Goal: Obtain resource: Download file/media

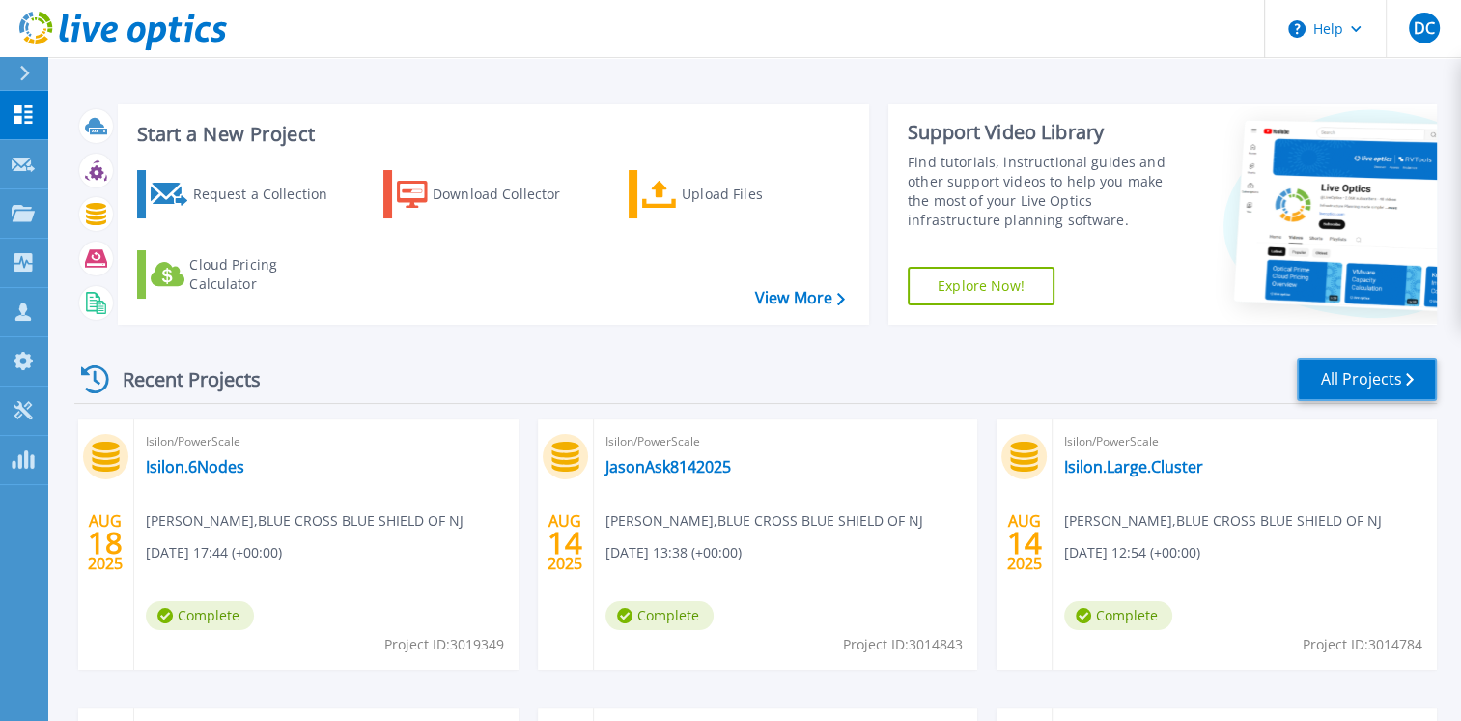
click at [1360, 383] on link "All Projects" at bounding box center [1367, 378] width 140 height 43
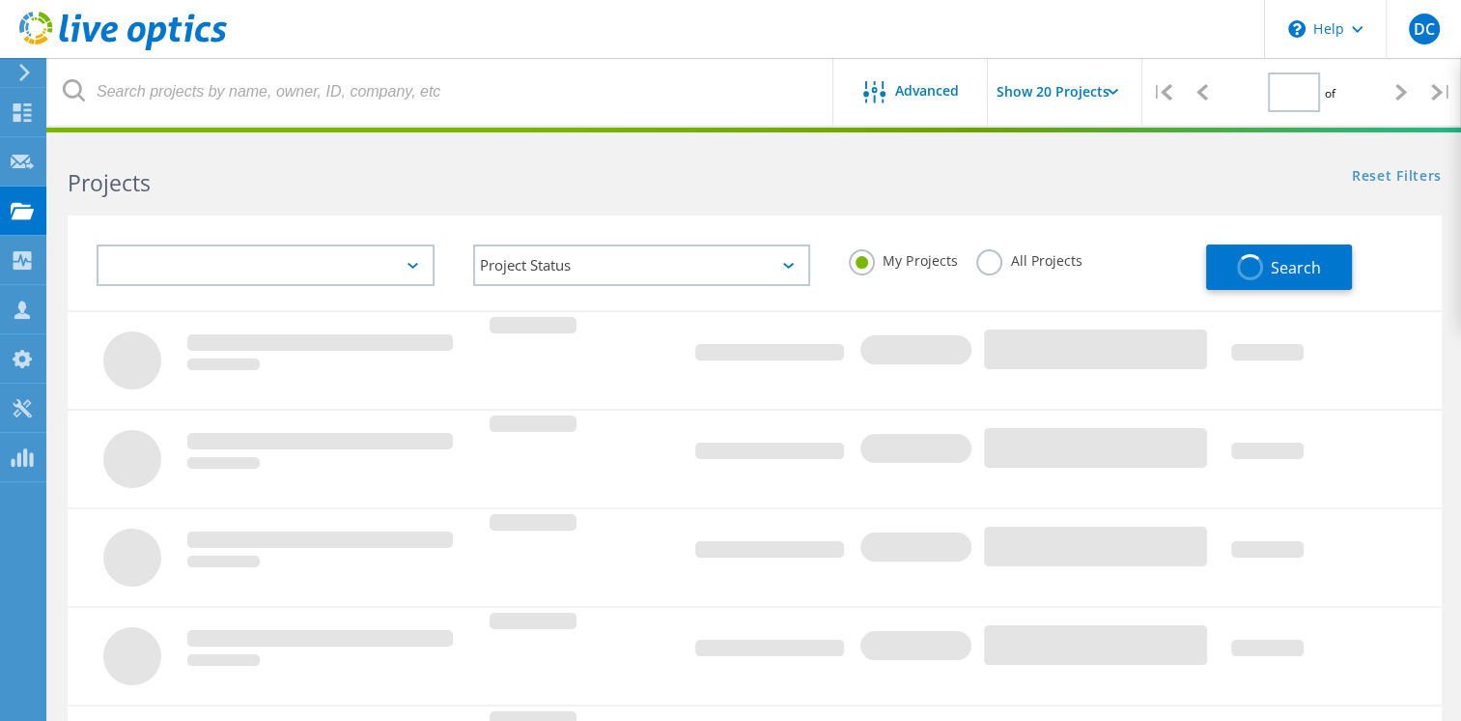
type input "1"
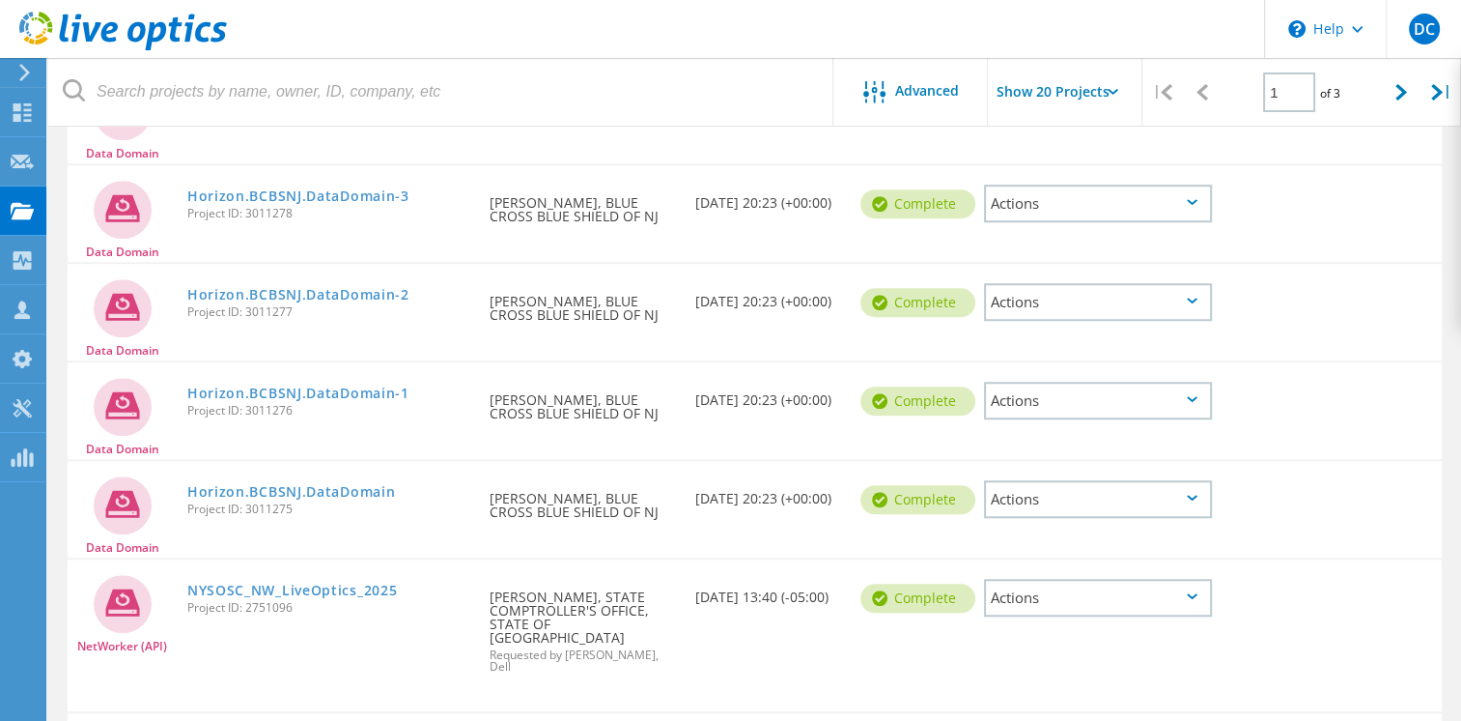
scroll to position [1460, 0]
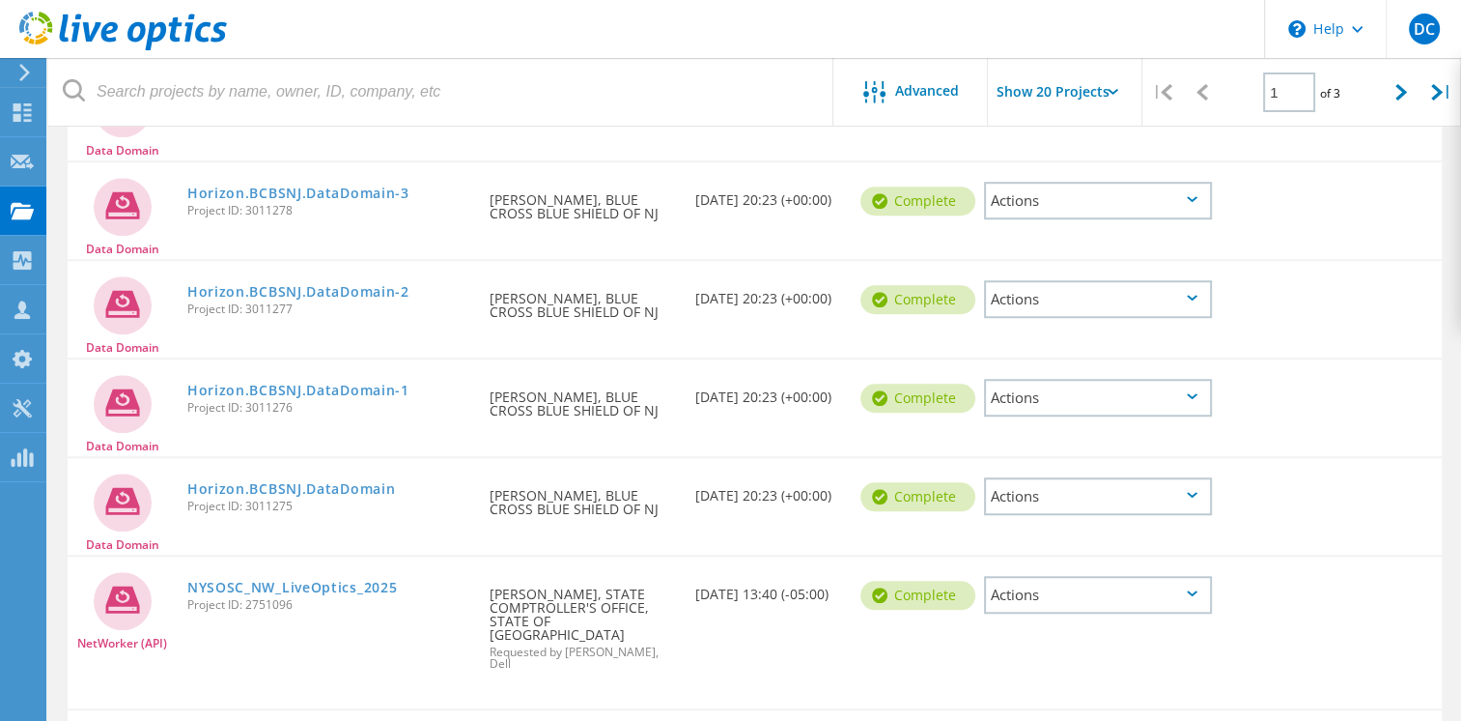
click at [1198, 293] on div "Actions" at bounding box center [1098, 299] width 228 height 38
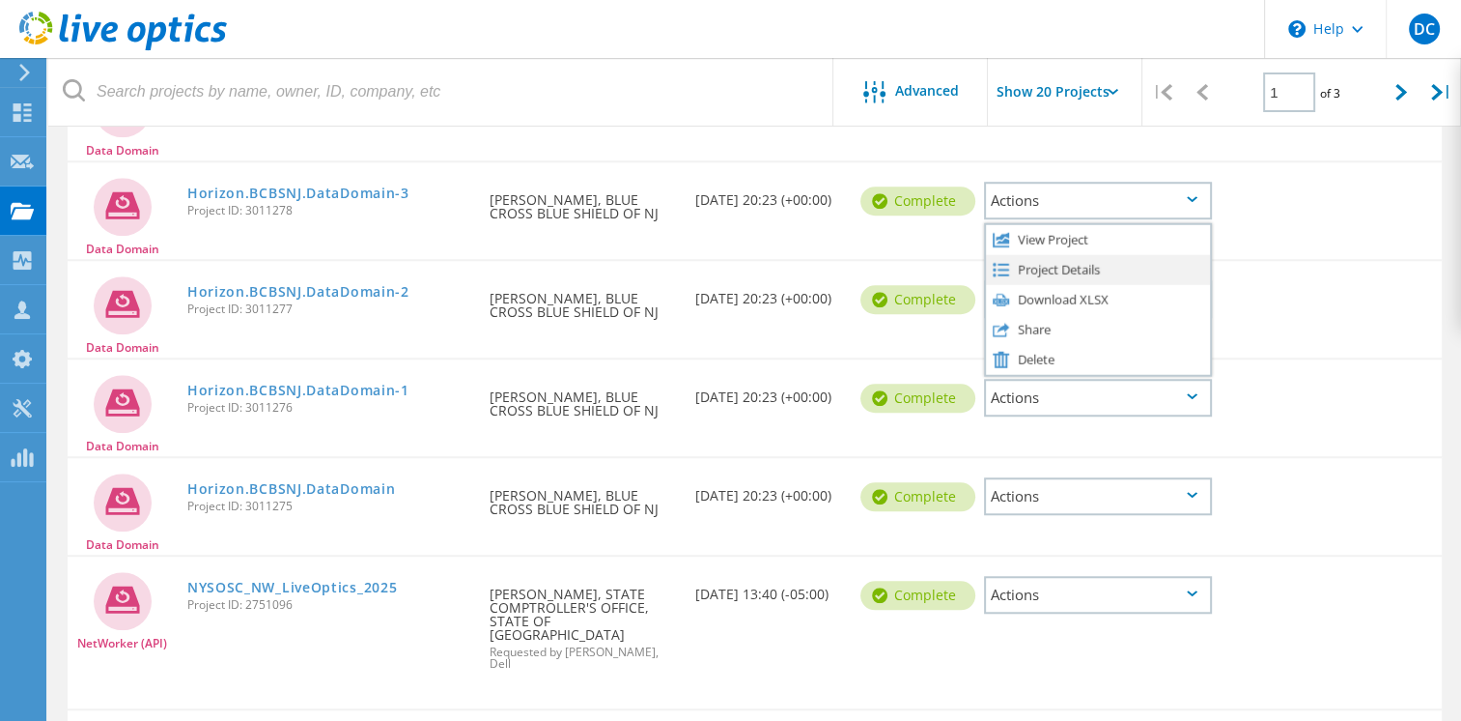
click at [1065, 260] on div "Project Details" at bounding box center [1098, 269] width 224 height 30
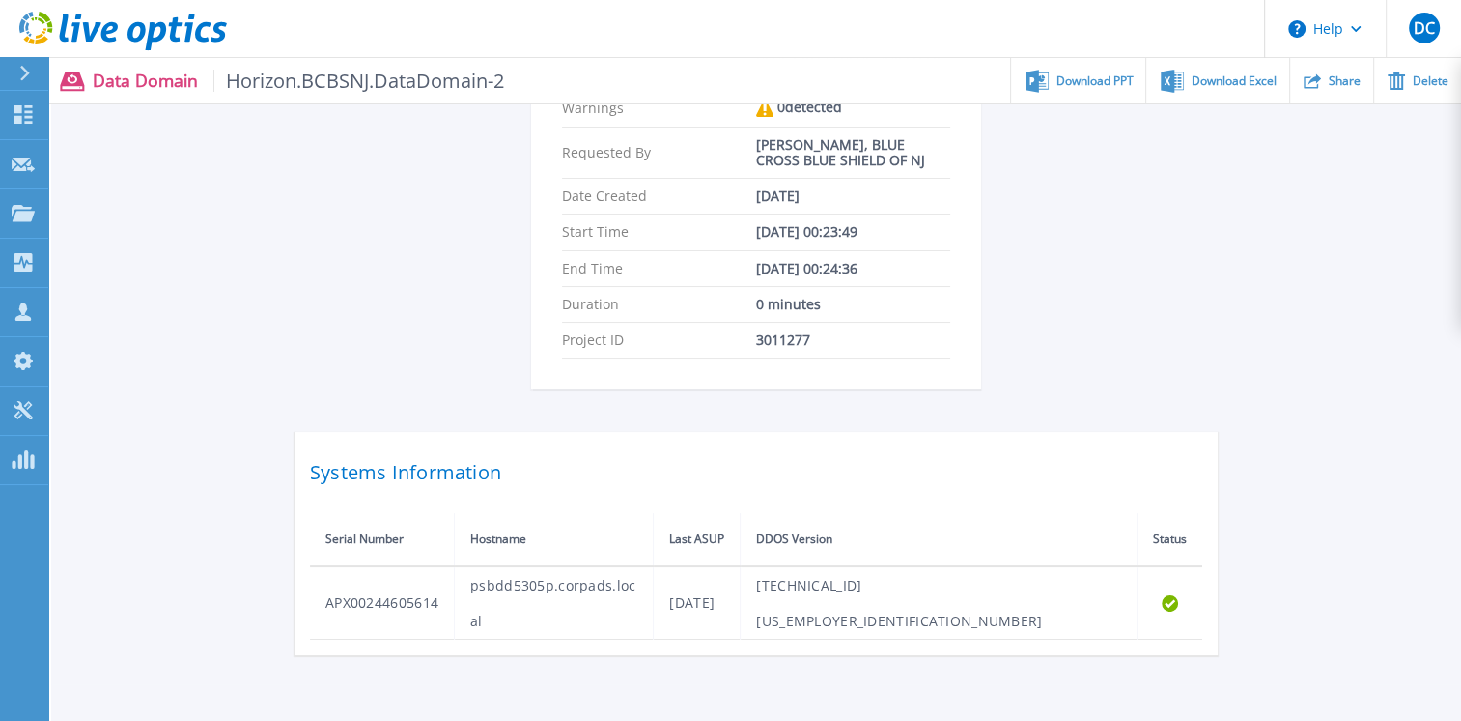
scroll to position [413, 0]
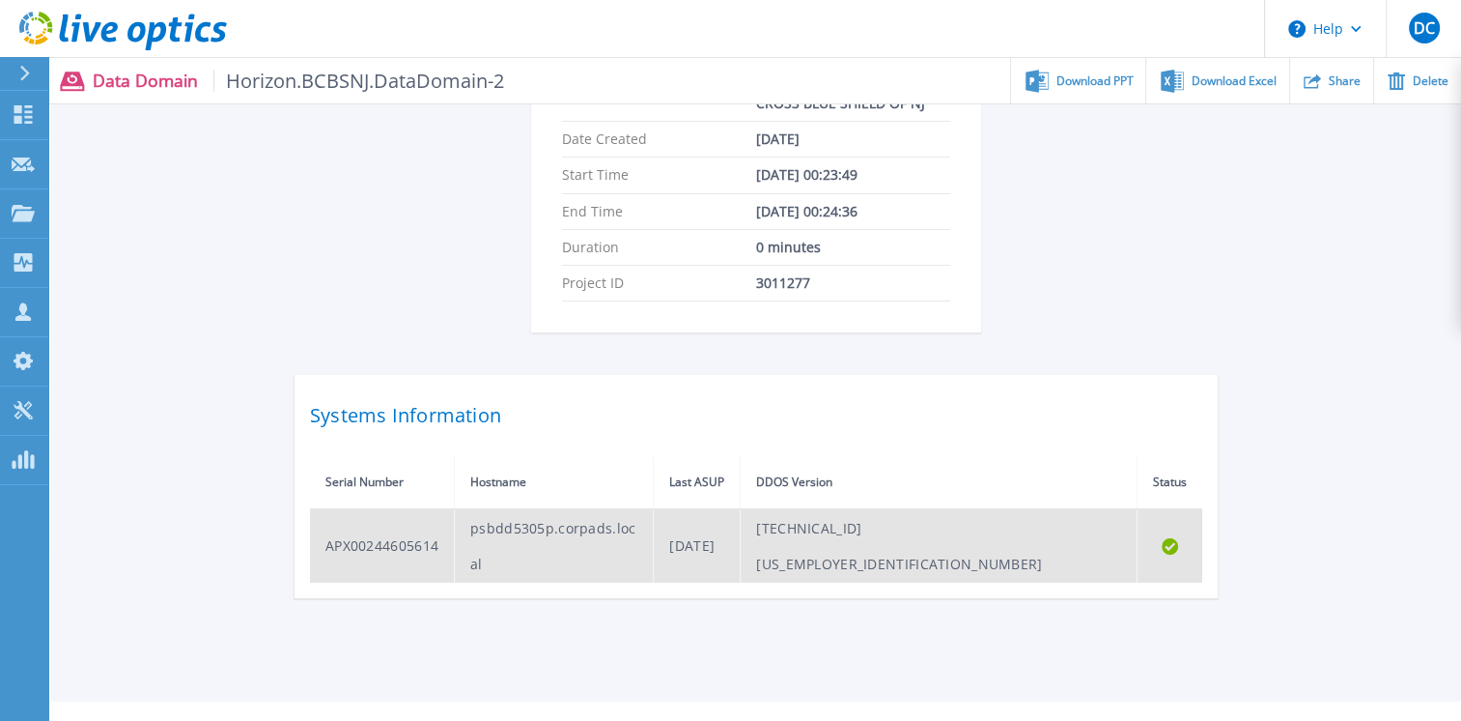
click at [379, 526] on td "APX00244605614" at bounding box center [382, 545] width 145 height 73
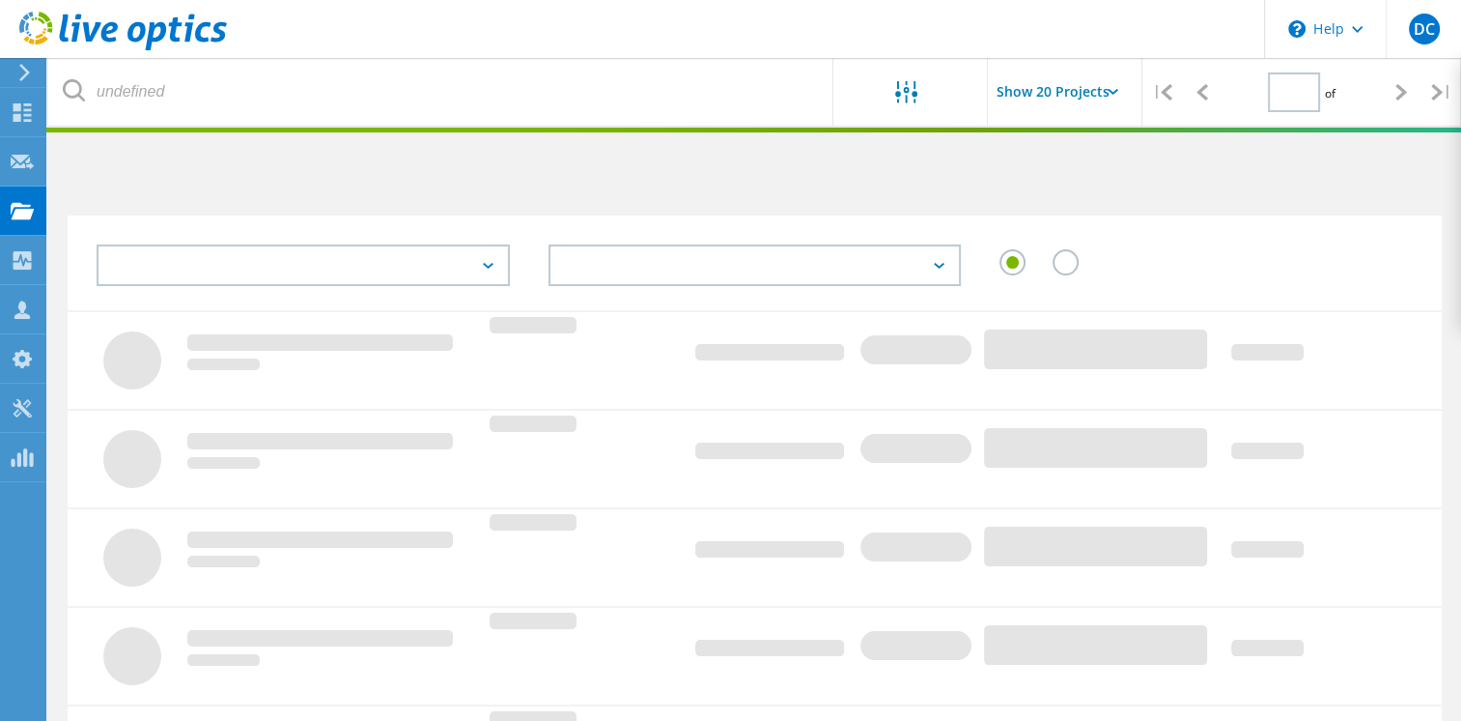
scroll to position [646, 0]
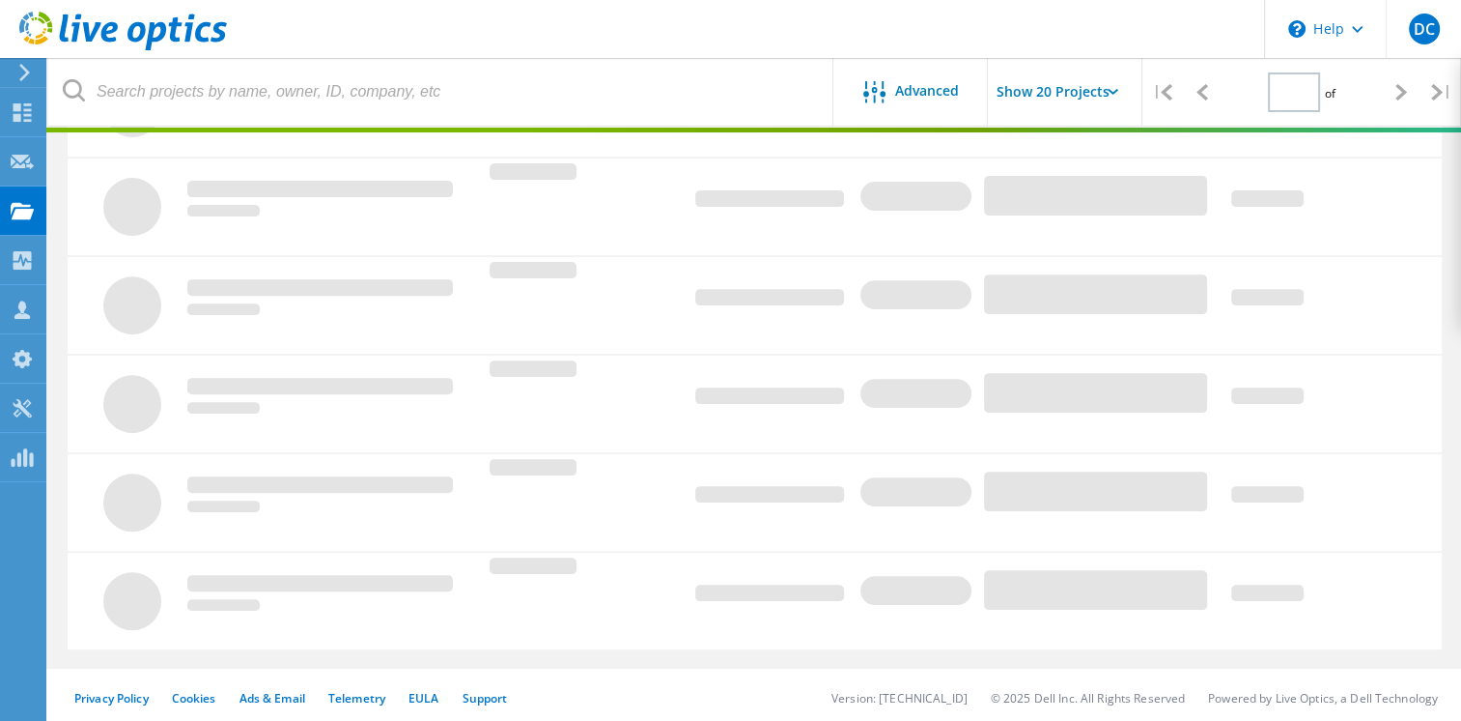
type input "1"
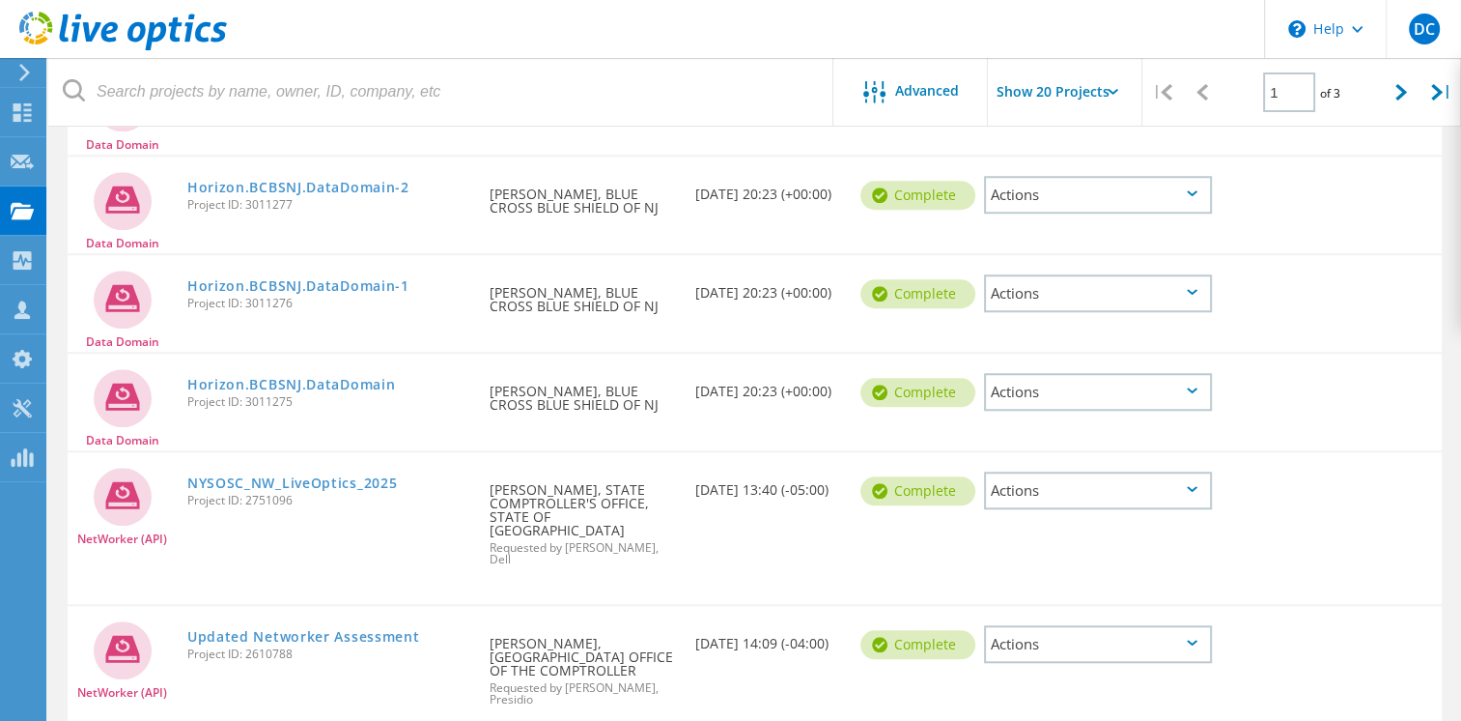
scroll to position [1515, 0]
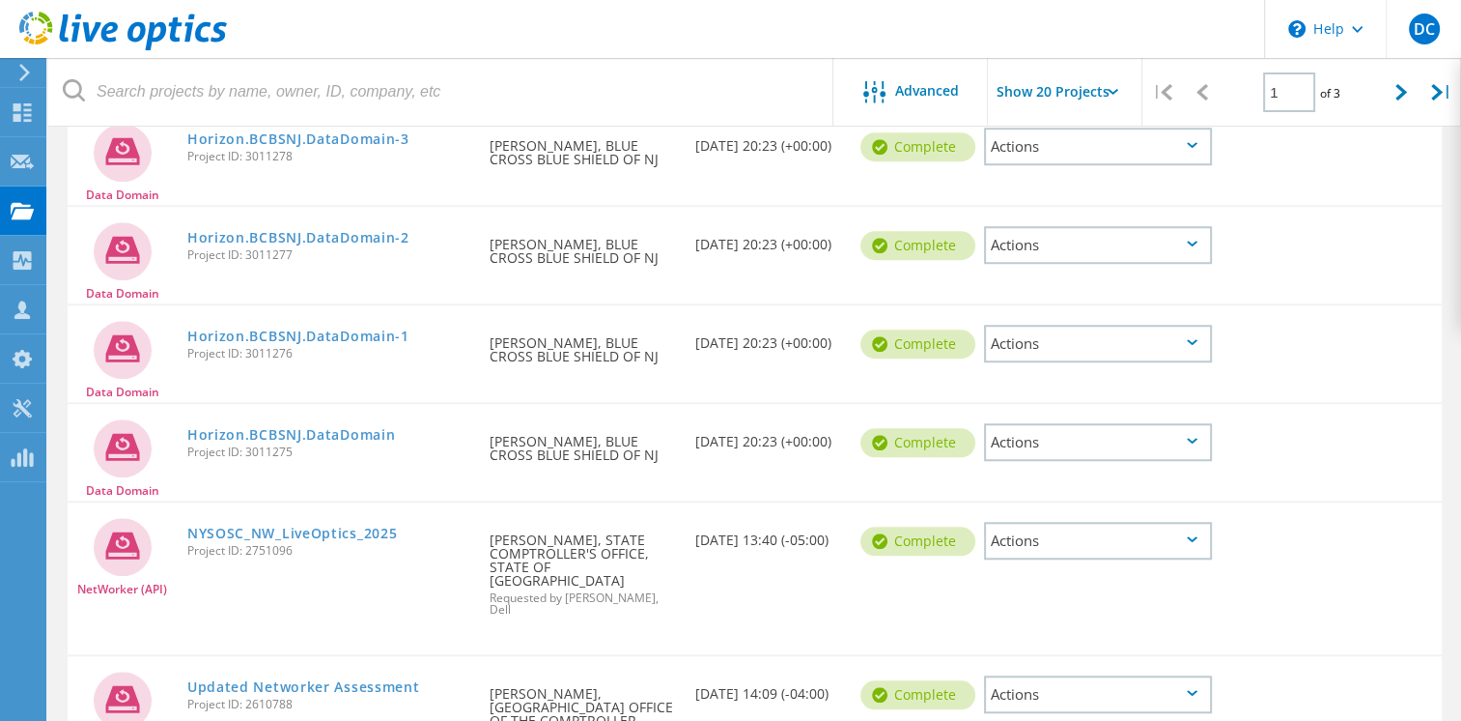
click at [1192, 241] on icon at bounding box center [1192, 244] width 11 height 6
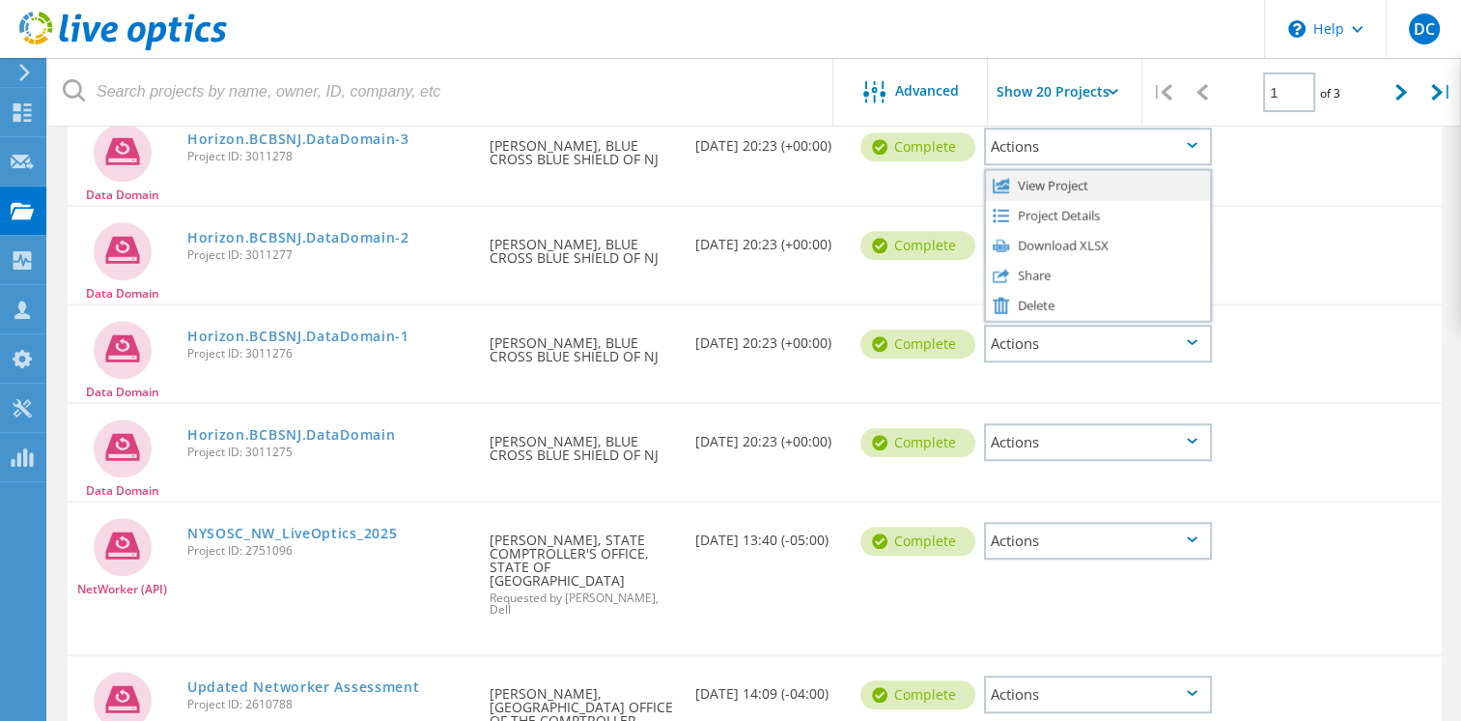
click at [1063, 171] on div "View Project" at bounding box center [1098, 185] width 224 height 30
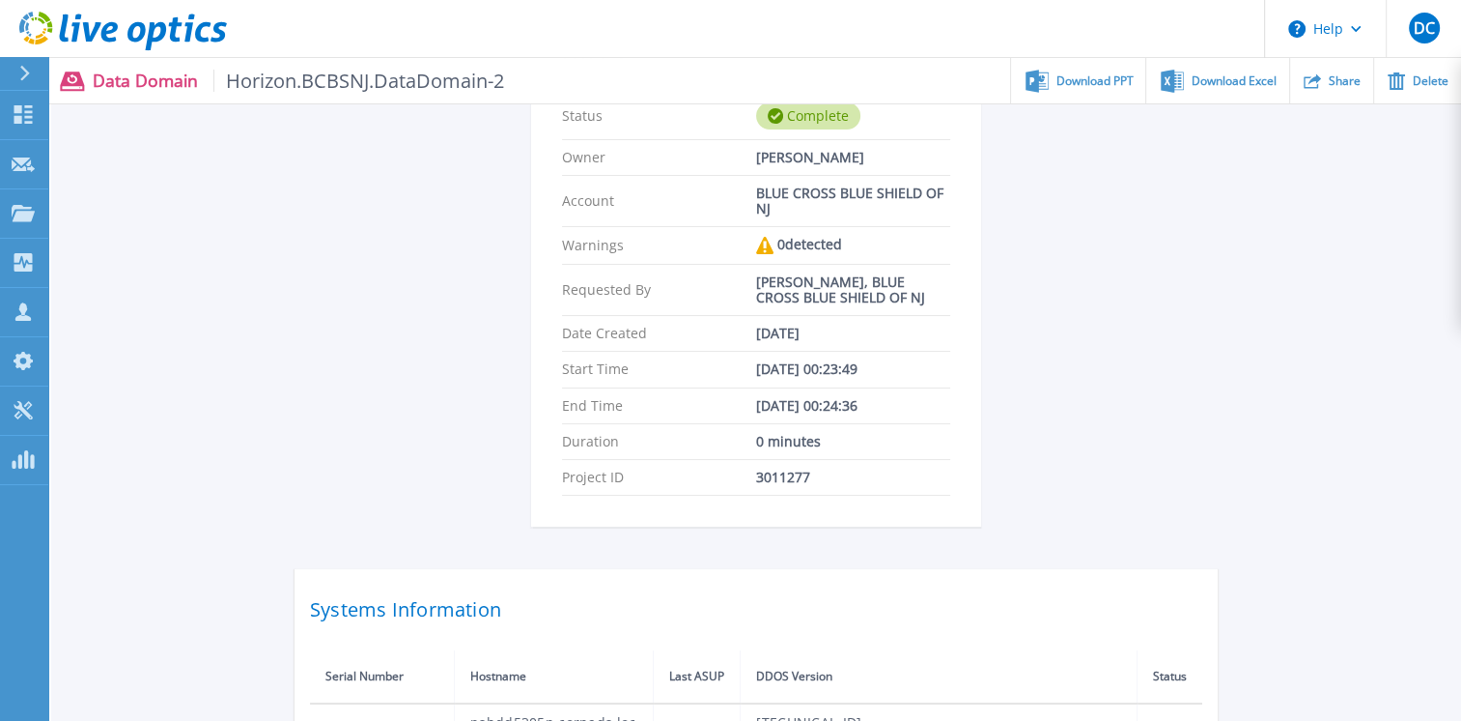
scroll to position [413, 0]
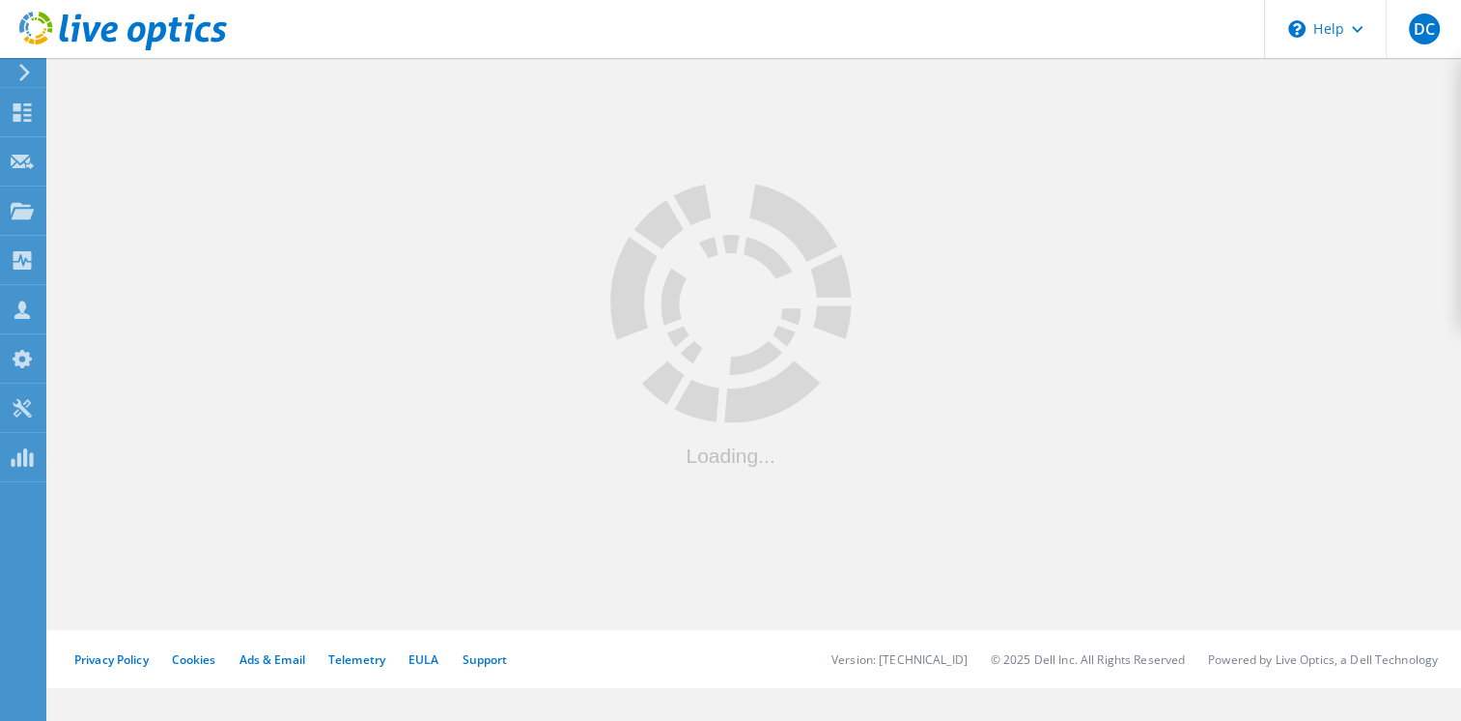
scroll to position [646, 0]
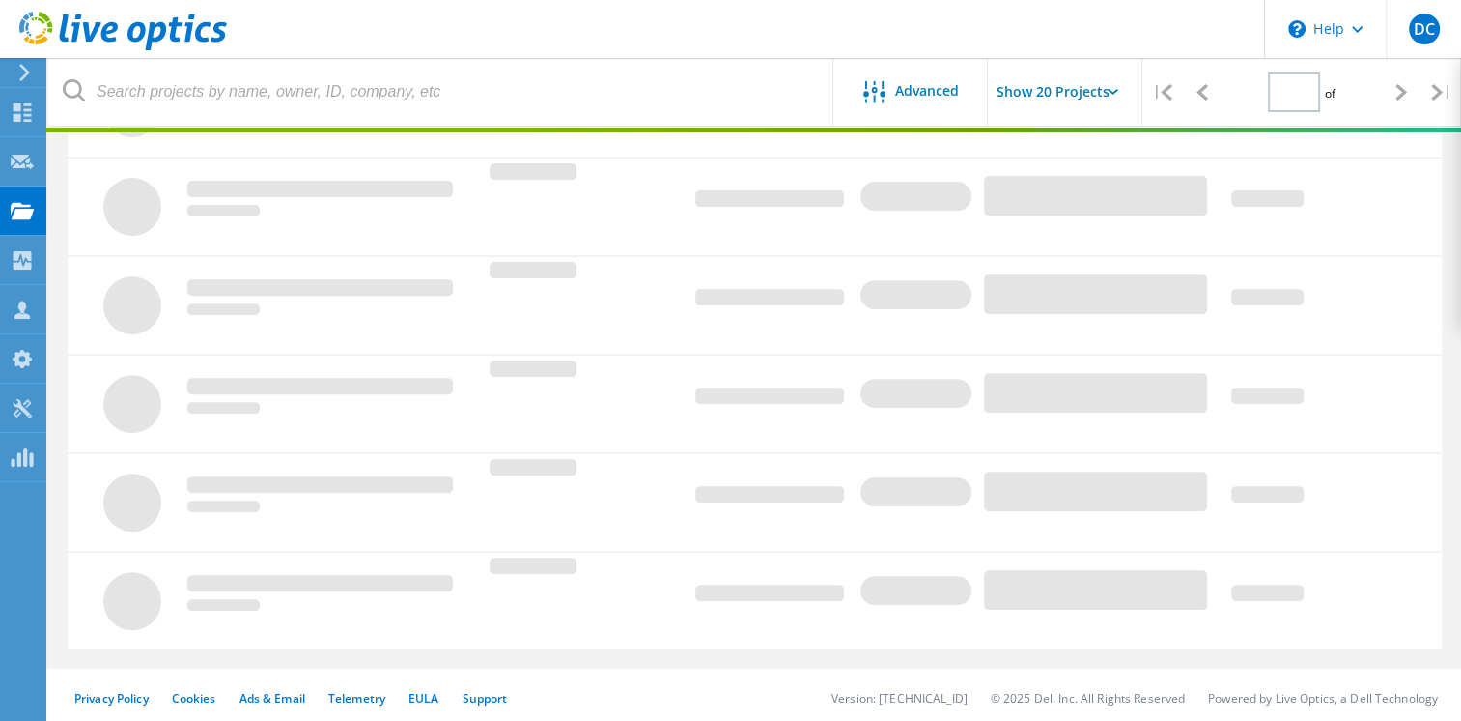
type input "1"
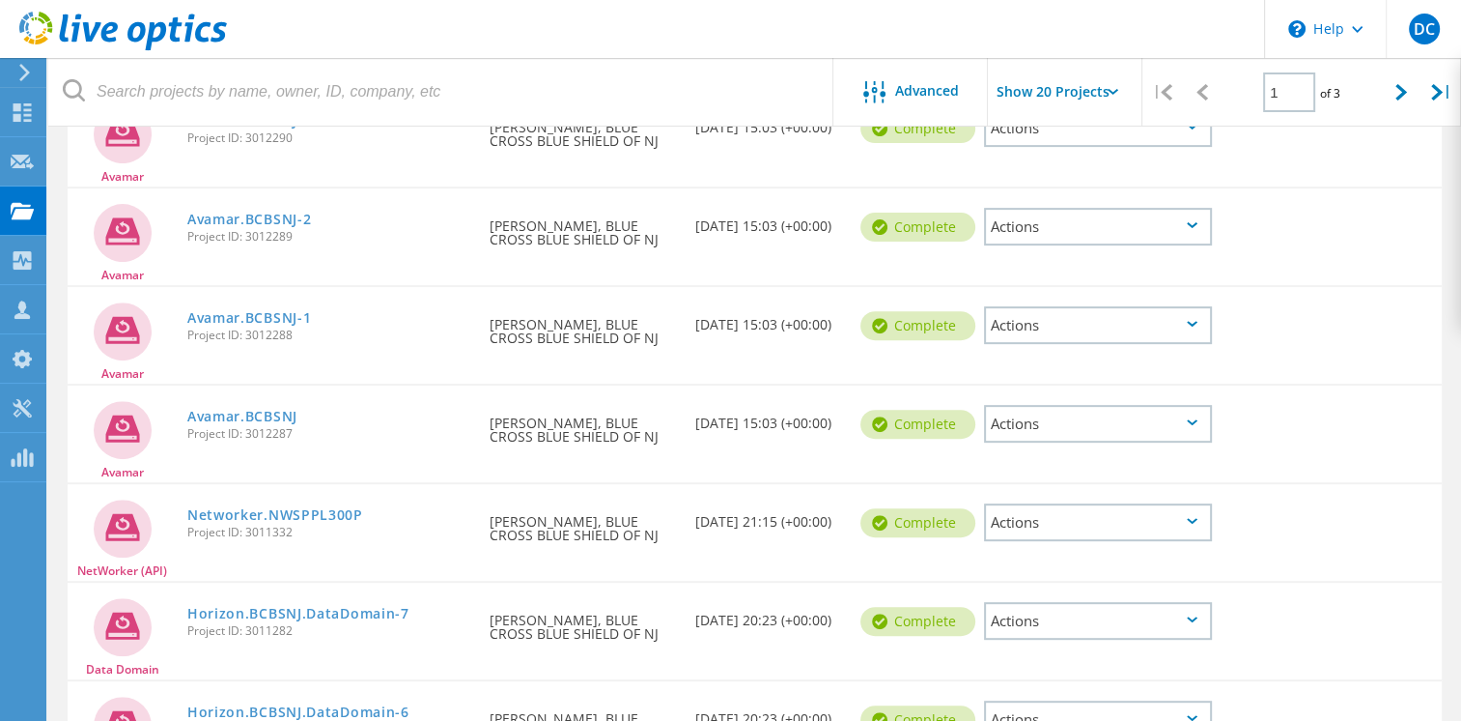
click at [1192, 616] on icon at bounding box center [1192, 619] width 11 height 6
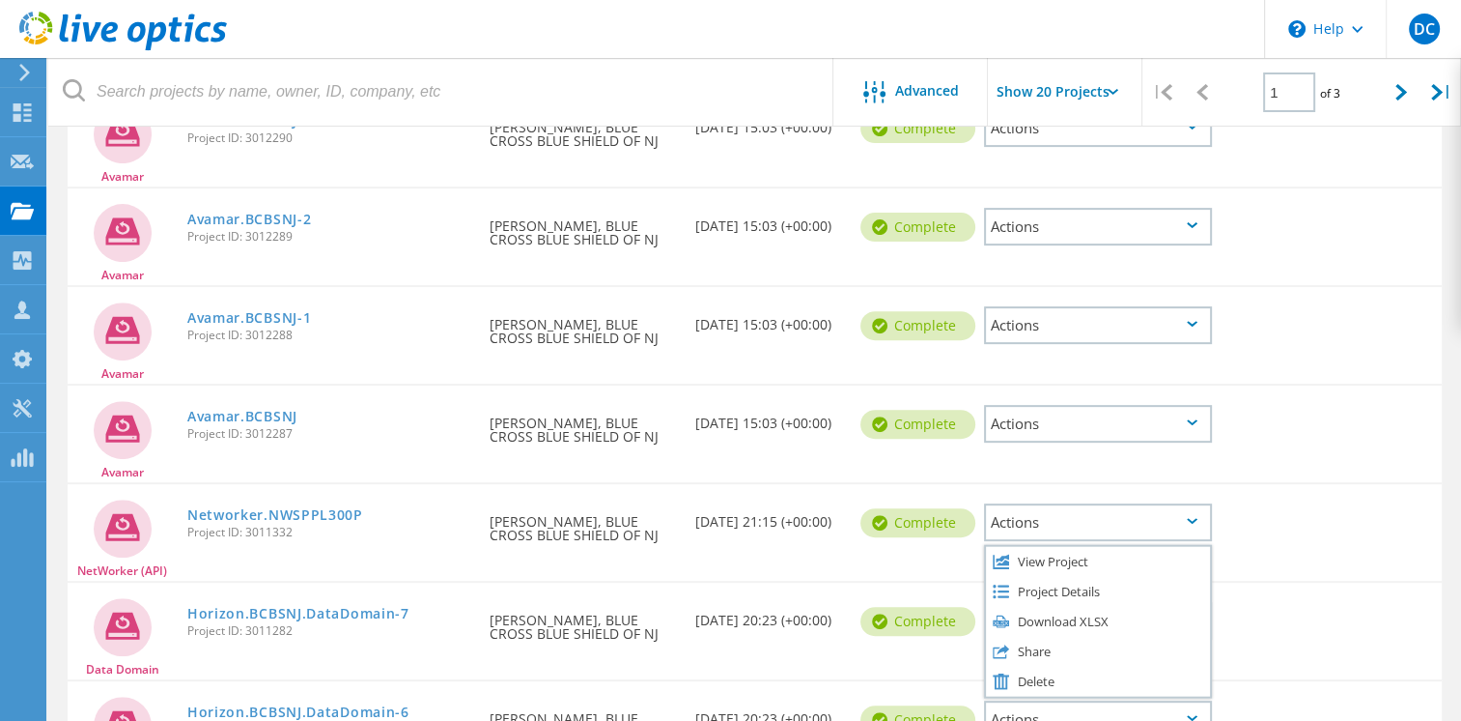
click at [1363, 519] on div "NetWorker (API) Networker.NWSPPL300P Project ID: 3011332 Requested By Jason San…" at bounding box center [755, 532] width 1375 height 97
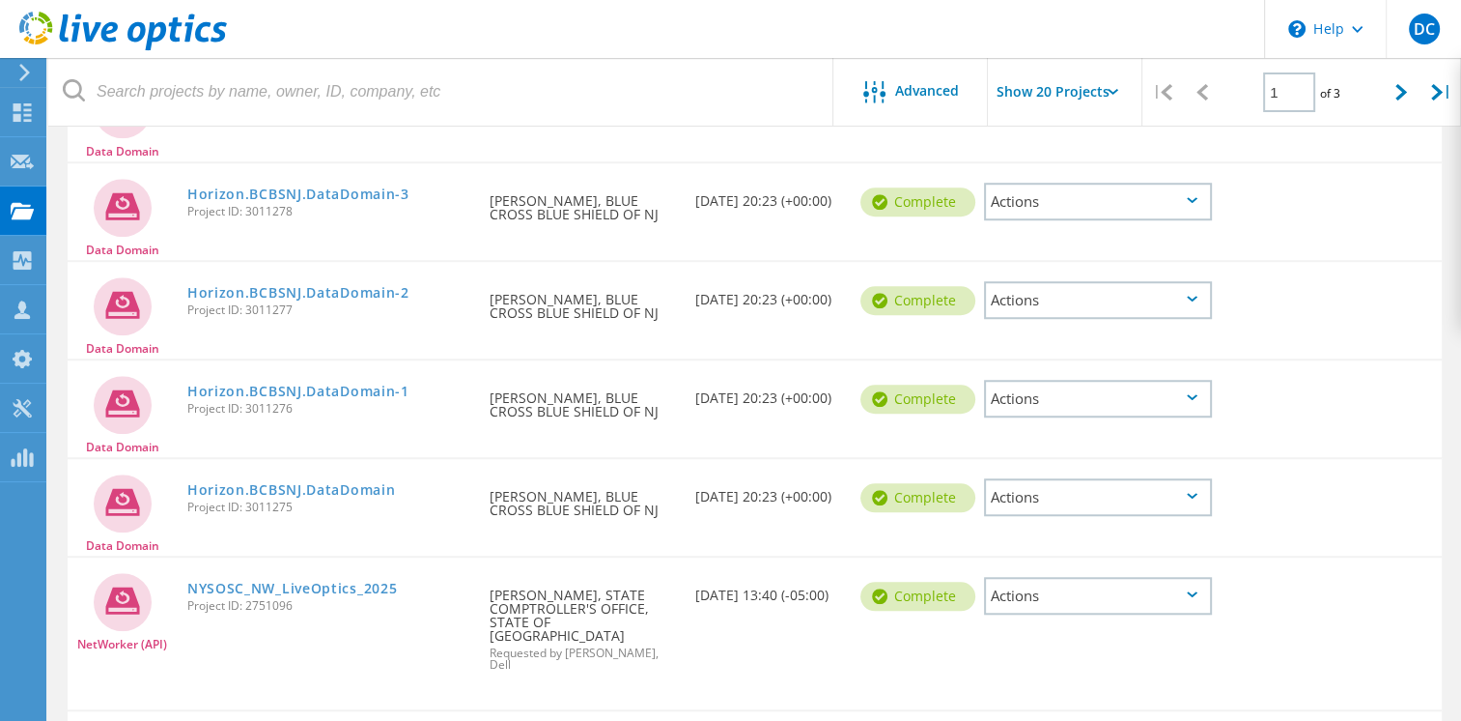
scroll to position [1461, 0]
click at [1198, 288] on div "Actions" at bounding box center [1098, 298] width 228 height 38
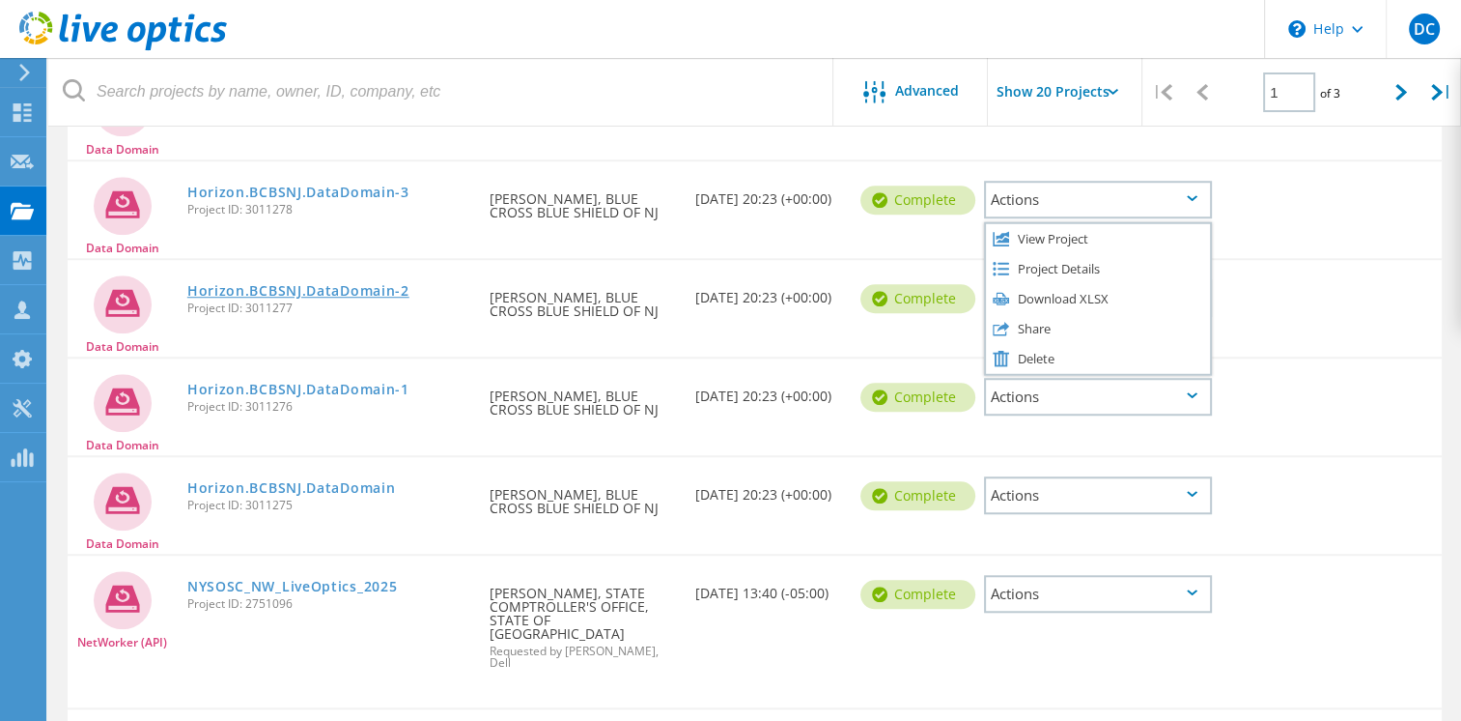
click at [289, 284] on link "Horizon.BCBSNJ.DataDomain-2" at bounding box center [298, 291] width 222 height 14
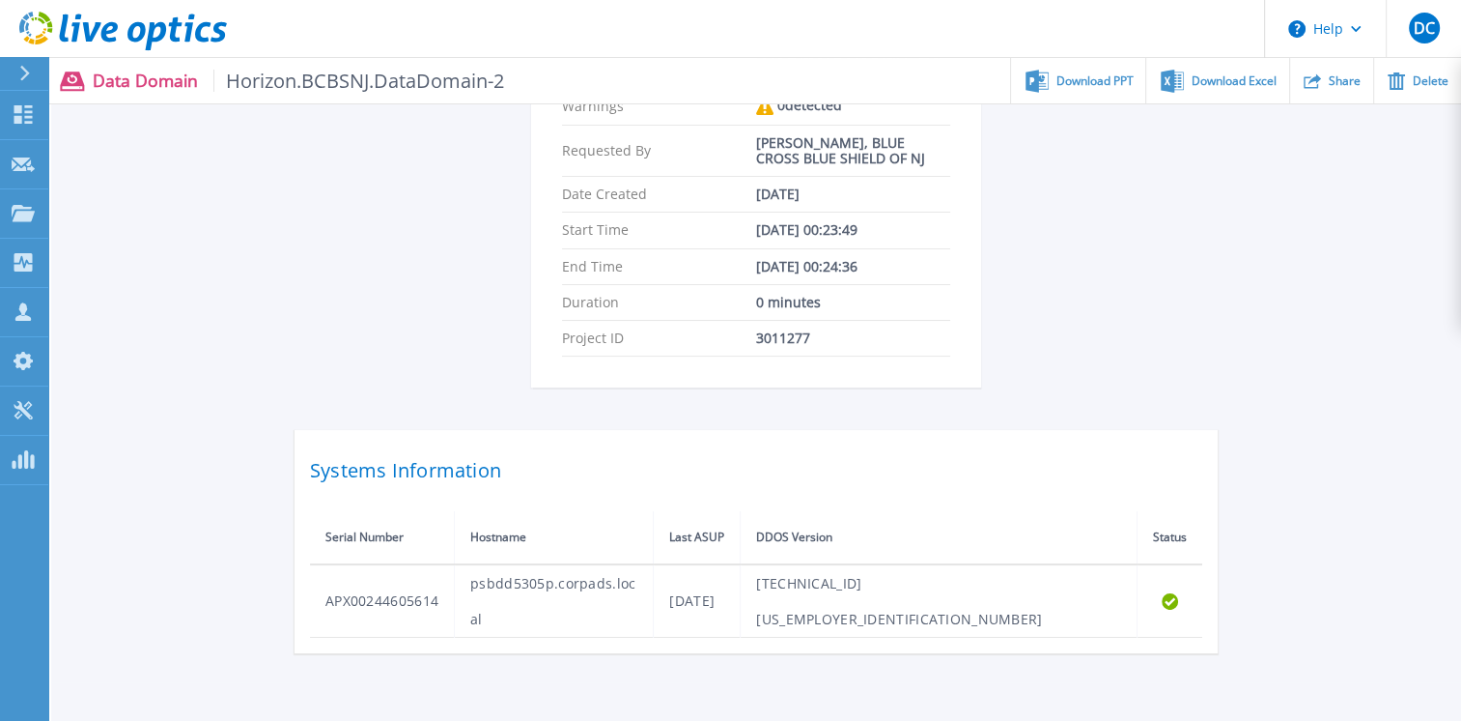
scroll to position [411, 0]
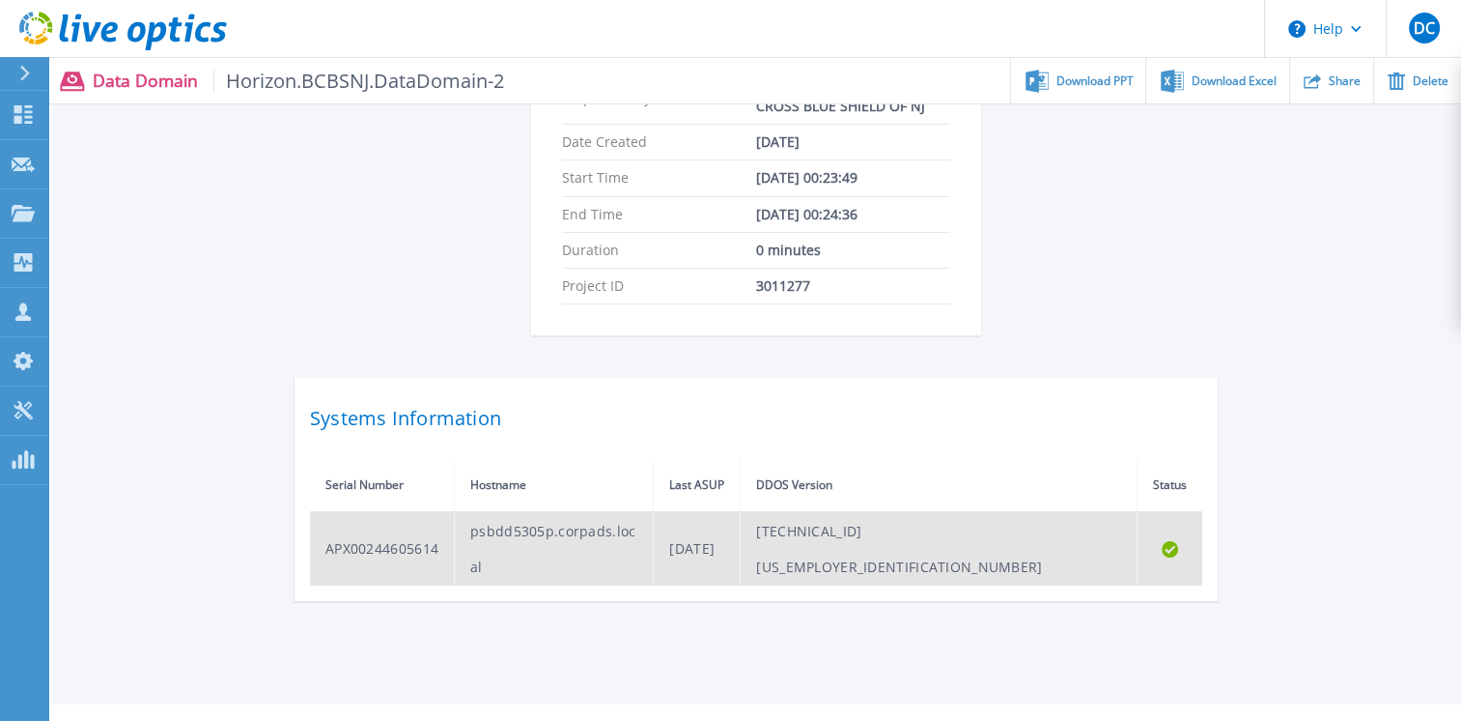
click at [372, 529] on td "APX00244605614" at bounding box center [382, 548] width 145 height 73
click at [1168, 541] on icon "Completed" at bounding box center [1170, 549] width 16 height 16
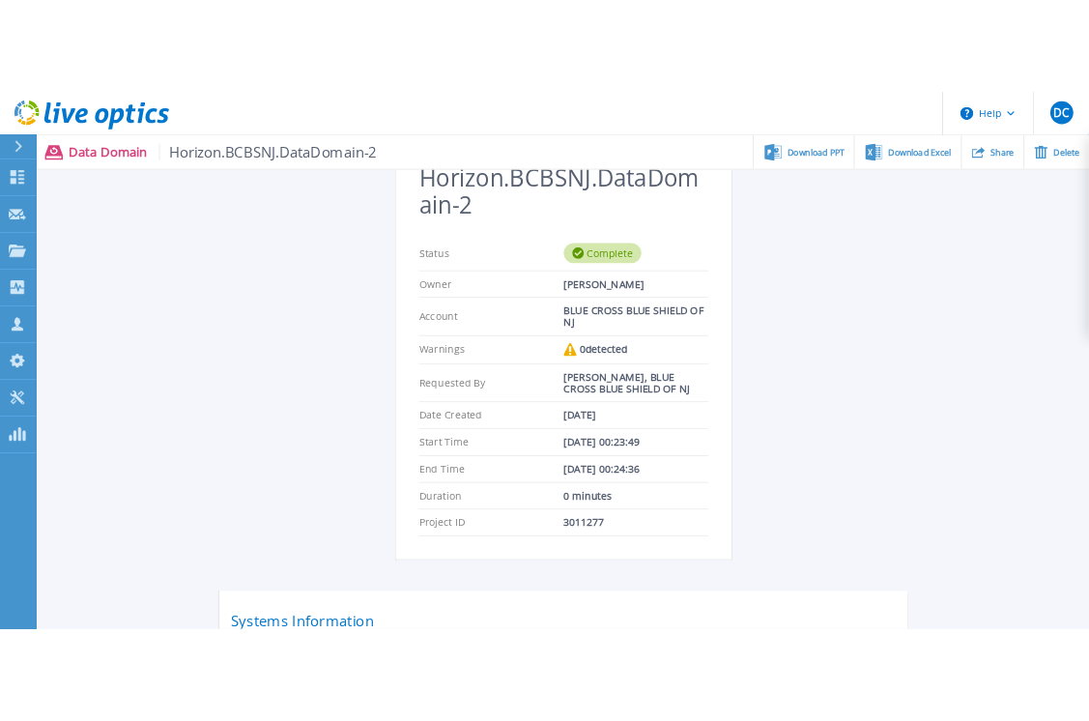
scroll to position [0, 0]
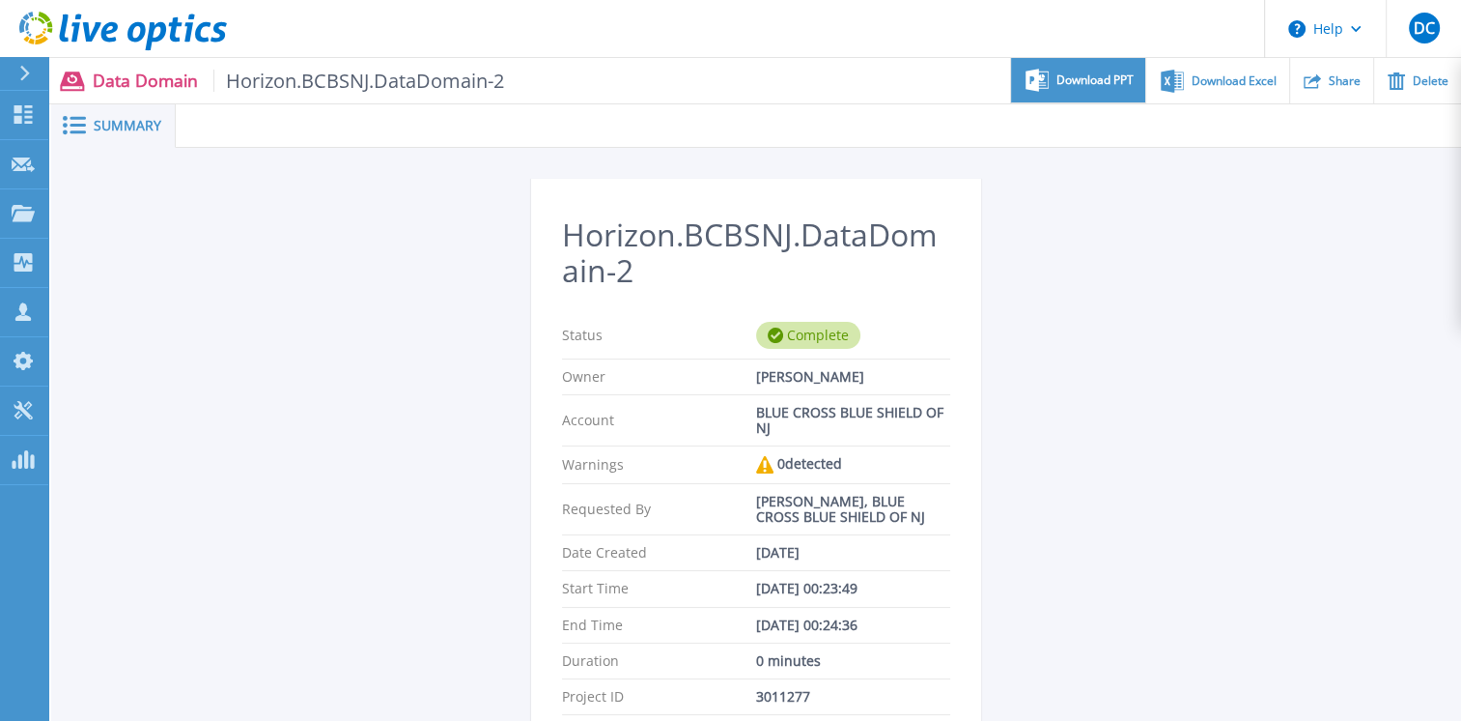
click at [1066, 78] on span "Download PPT" at bounding box center [1095, 80] width 77 height 12
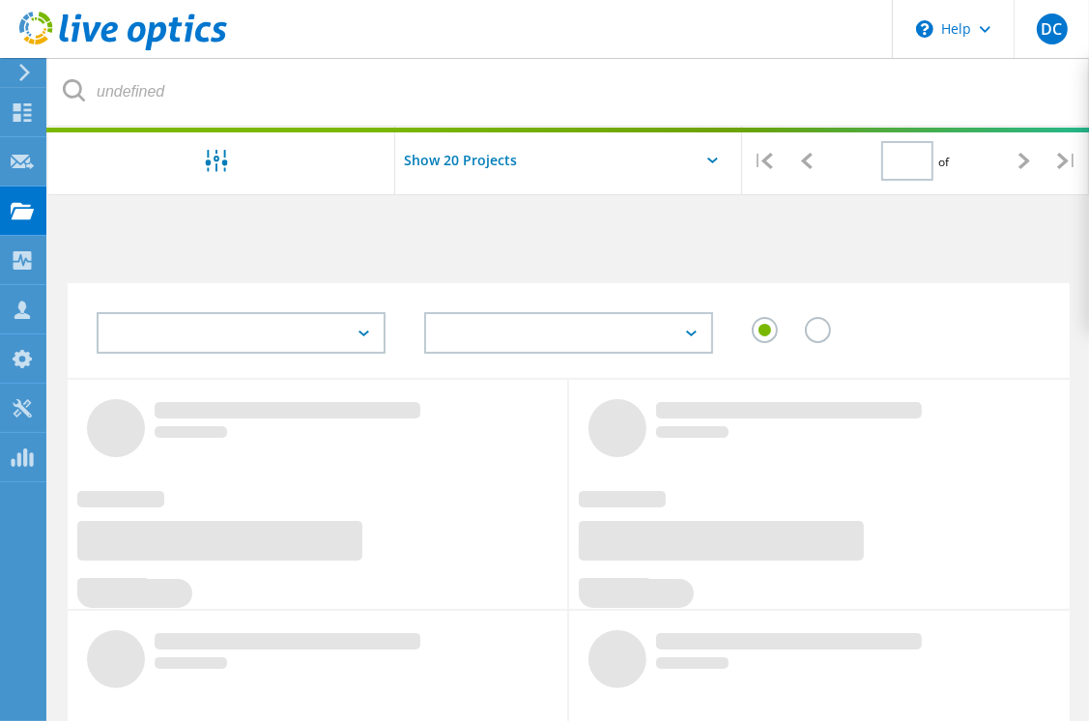
scroll to position [885, 0]
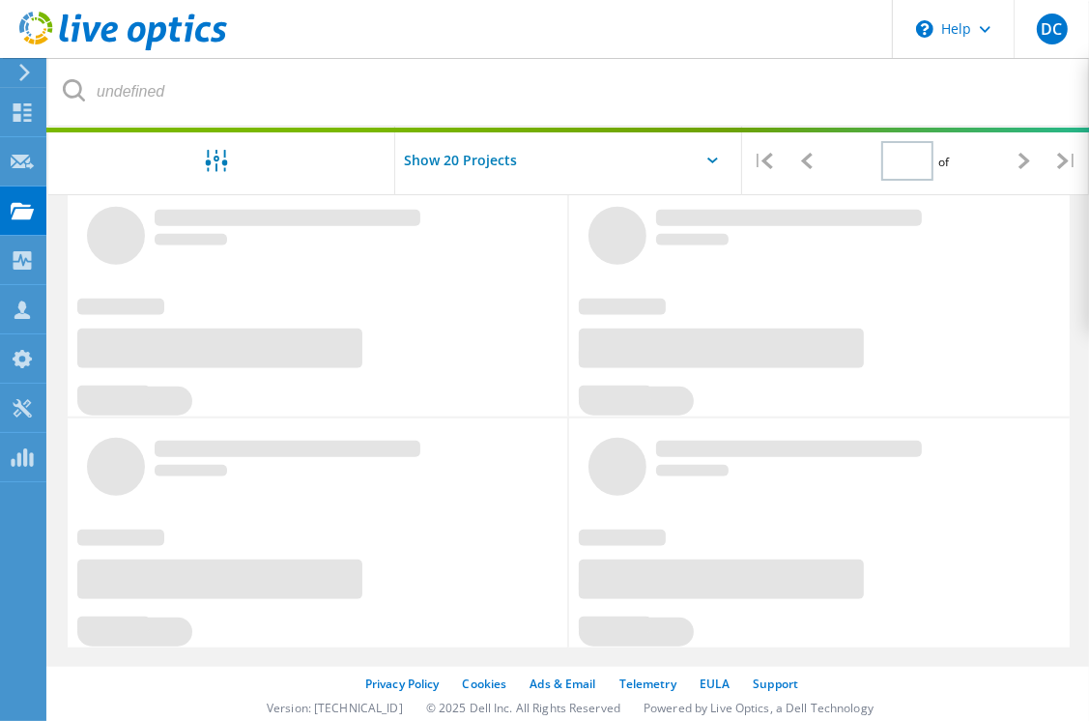
type input "1"
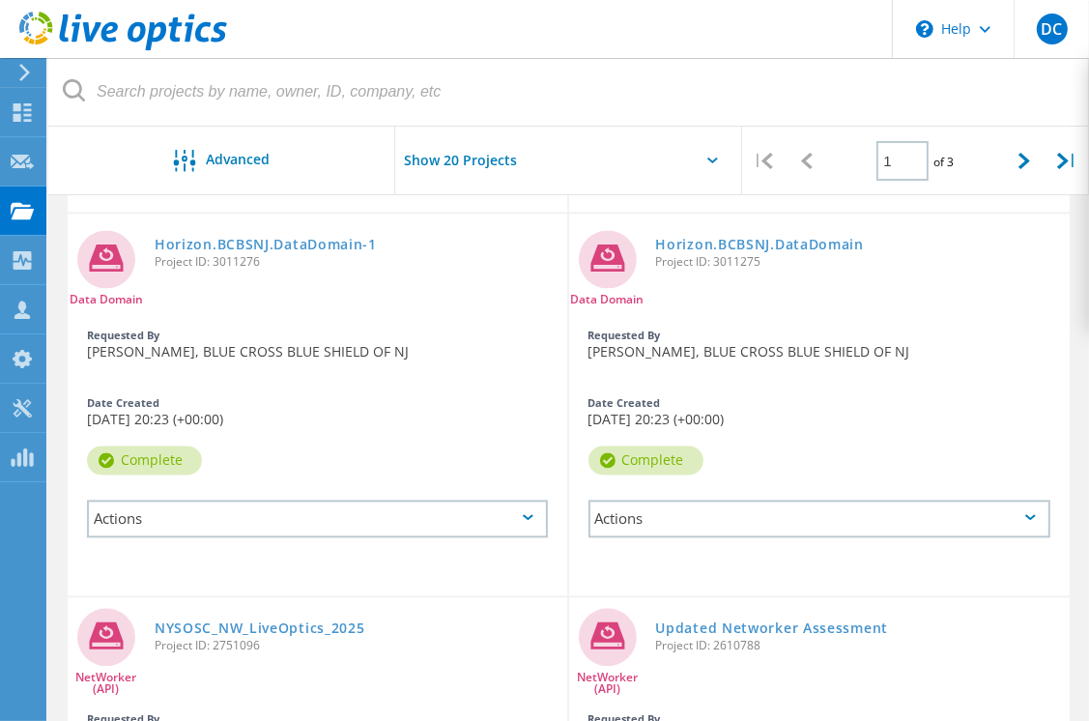
scroll to position [2903, 0]
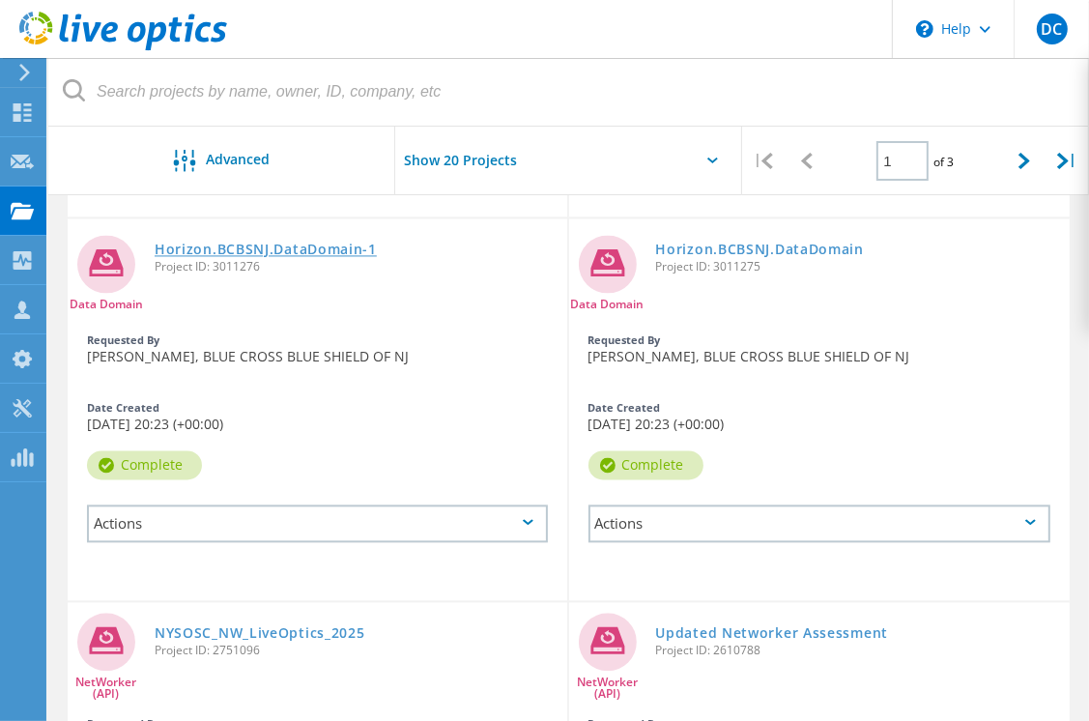
click at [228, 242] on link "Horizon.BCBSNJ.DataDomain-1" at bounding box center [266, 249] width 222 height 14
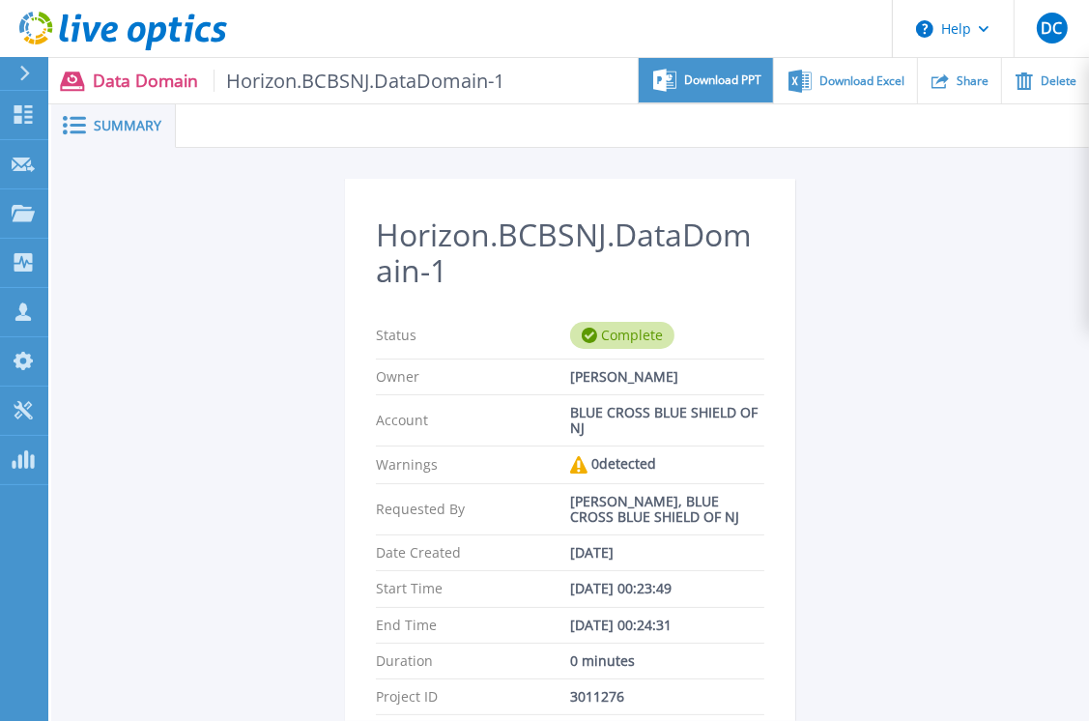
click at [702, 77] on span "Download PPT" at bounding box center [722, 80] width 77 height 12
